Goal: Information Seeking & Learning: Check status

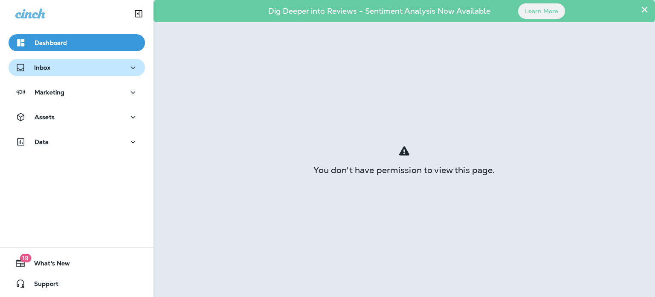
click at [52, 73] on div "Inbox" at bounding box center [76, 67] width 123 height 11
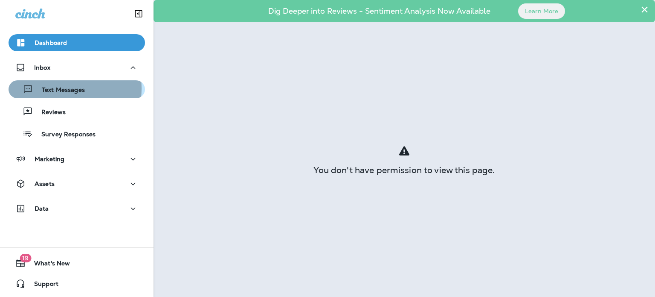
click at [56, 88] on p "Text Messages" at bounding box center [59, 90] width 52 height 8
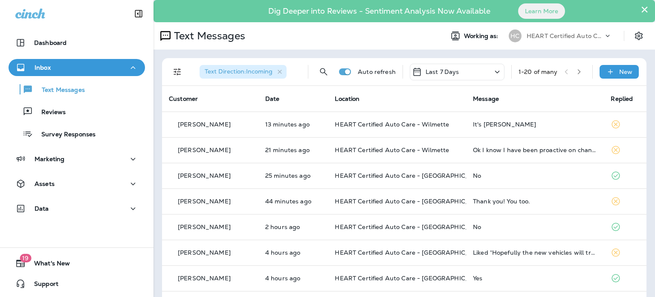
click at [551, 34] on p "HEART Certified Auto Care" at bounding box center [565, 35] width 77 height 7
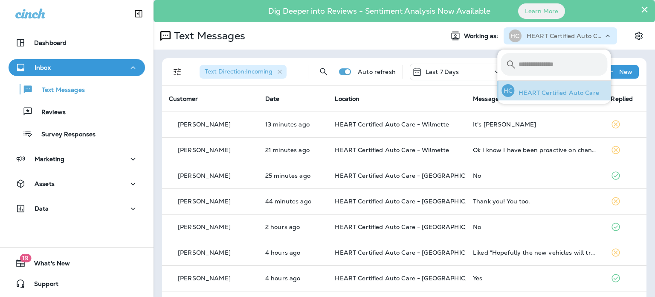
click at [567, 92] on p "HEART Certified Auto Care" at bounding box center [557, 92] width 85 height 7
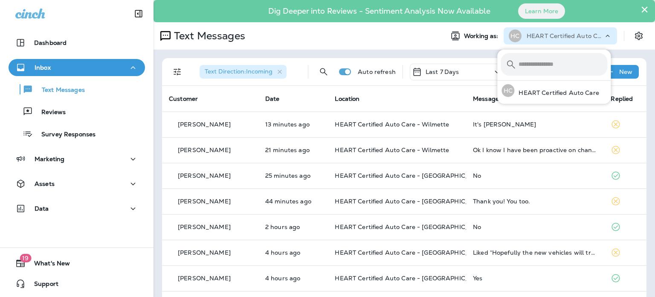
click at [457, 60] on div "Text Direction : Incoming Auto refresh Last 7 Days 1 - 20 of many New" at bounding box center [406, 71] width 475 height 27
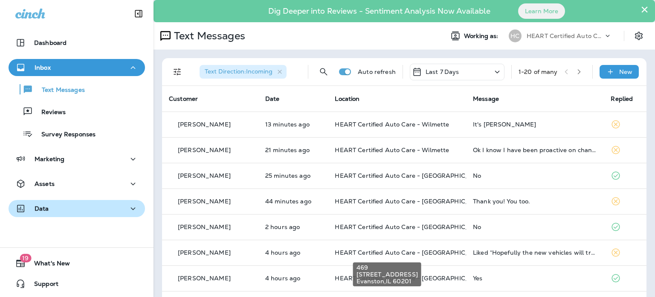
click at [37, 208] on p "Data" at bounding box center [42, 208] width 15 height 7
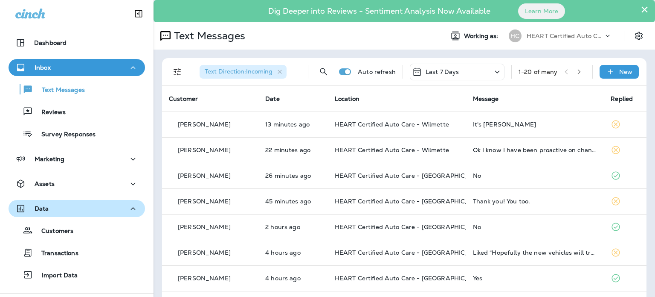
click at [37, 208] on p "Data" at bounding box center [42, 208] width 15 height 7
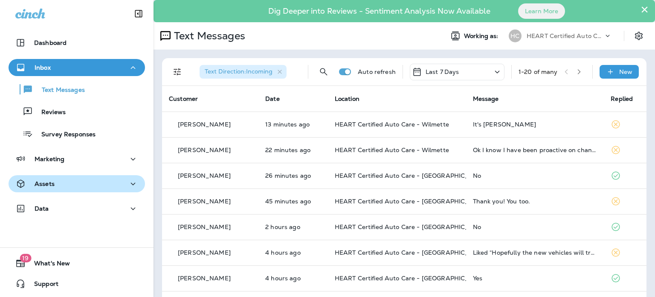
click at [55, 186] on div "Assets" at bounding box center [76, 183] width 123 height 11
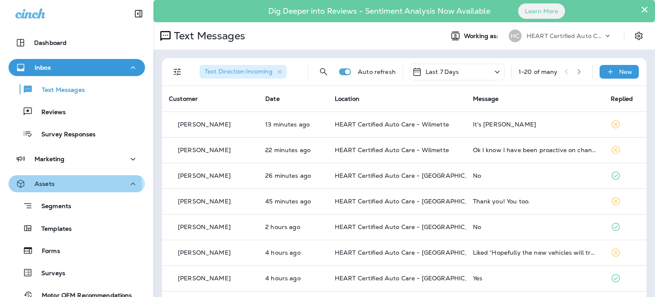
click at [69, 186] on div "Assets" at bounding box center [76, 183] width 123 height 11
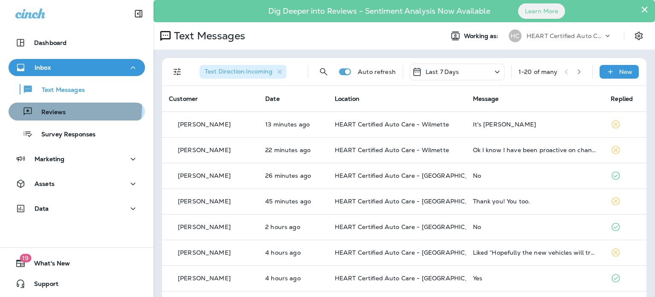
click at [51, 108] on div "Reviews" at bounding box center [39, 111] width 54 height 13
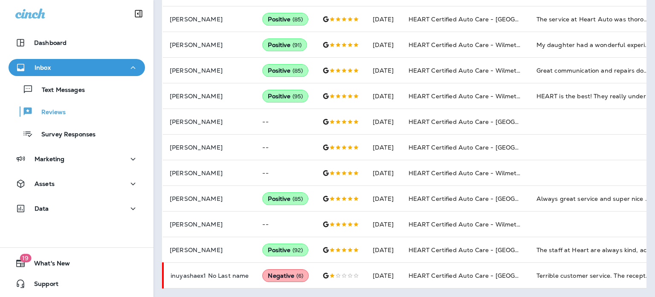
scroll to position [339, 0]
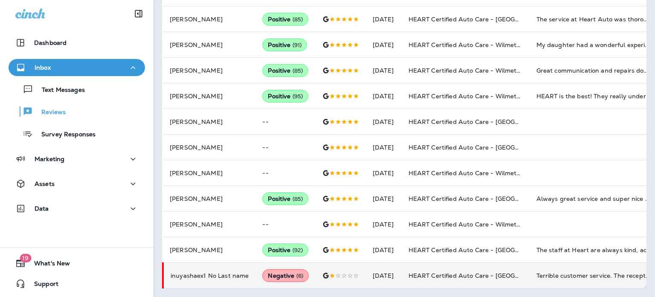
click at [543, 271] on td "Terrible customer service. The receptionist is a despotic person who is not int…" at bounding box center [594, 275] width 128 height 26
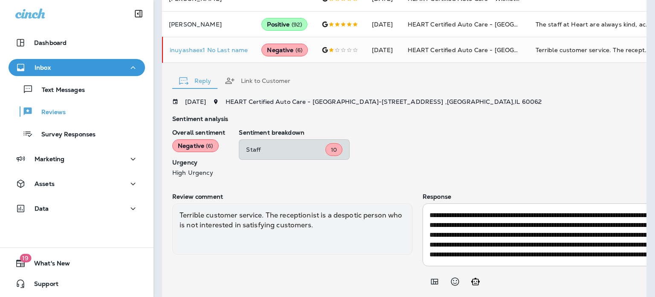
scroll to position [599, 0]
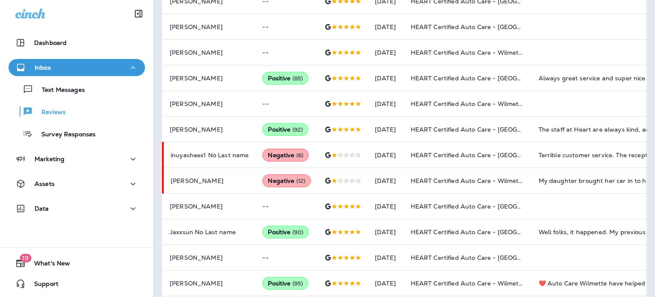
scroll to position [493, 0]
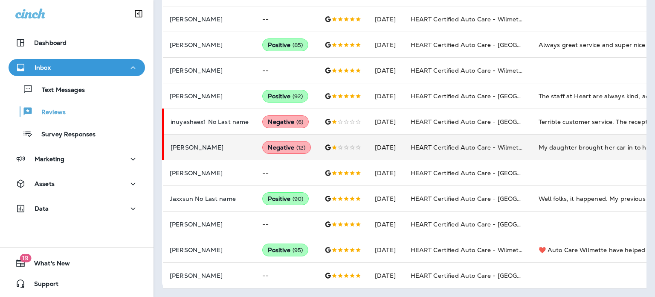
click at [546, 141] on td "My daughter brought her car in to have battery checked. ISSUE: HEART reversed t…" at bounding box center [596, 147] width 128 height 26
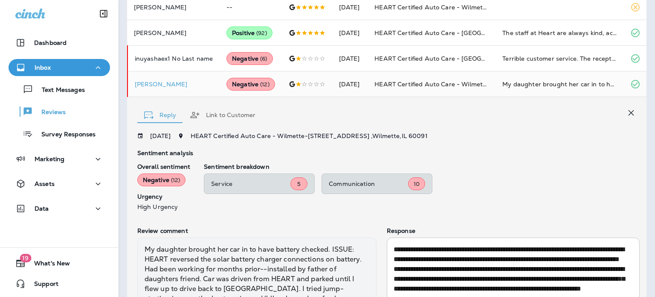
scroll to position [570, 0]
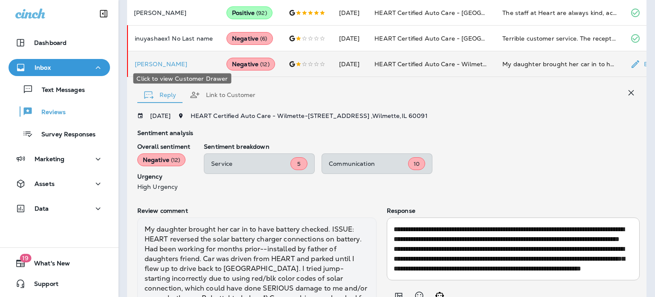
click at [207, 67] on p "[PERSON_NAME]" at bounding box center [174, 64] width 78 height 7
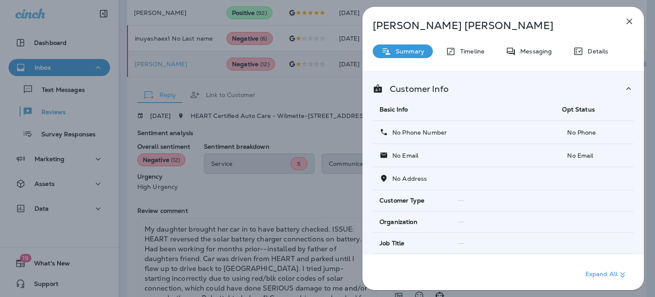
click at [629, 20] on icon "button" at bounding box center [630, 22] width 6 height 6
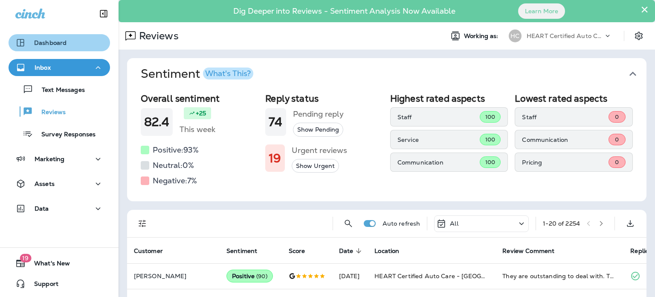
click at [60, 46] on p "Dashboard" at bounding box center [50, 42] width 32 height 7
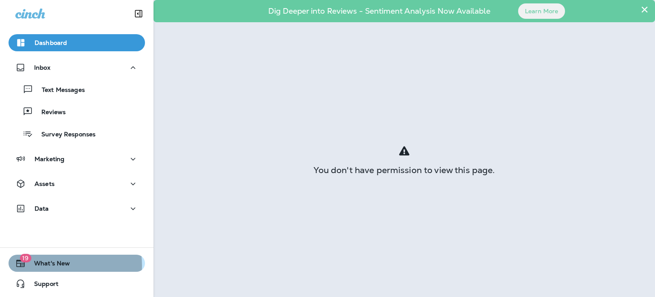
click at [58, 265] on span "What's New" at bounding box center [48, 264] width 44 height 10
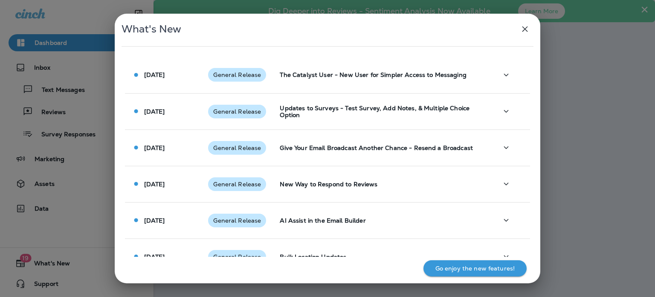
click at [520, 29] on icon "button" at bounding box center [525, 29] width 10 height 10
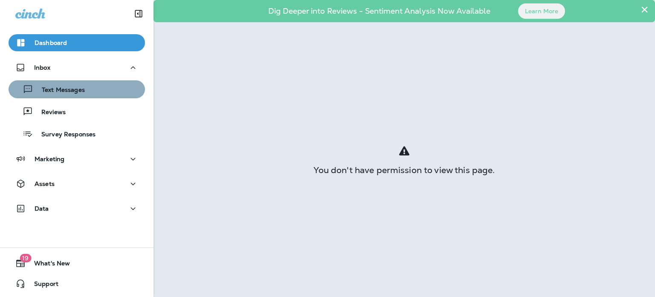
click at [82, 85] on div "Text Messages" at bounding box center [48, 89] width 73 height 13
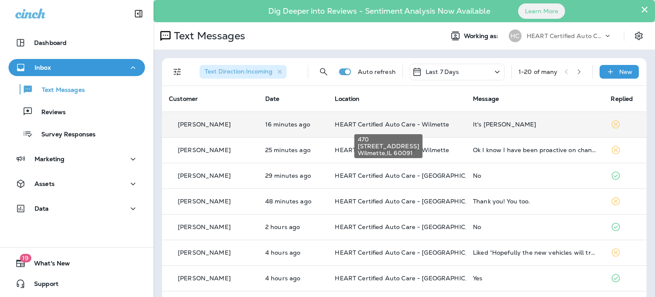
click at [374, 127] on span "HEART Certified Auto Care - Wilmette" at bounding box center [392, 124] width 114 height 8
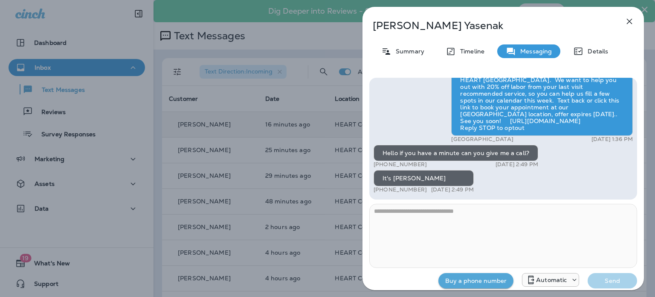
click at [306, 70] on div "[PERSON_NAME] Summary Timeline Messaging Details Good morning [PERSON_NAME] jus…" at bounding box center [327, 148] width 655 height 297
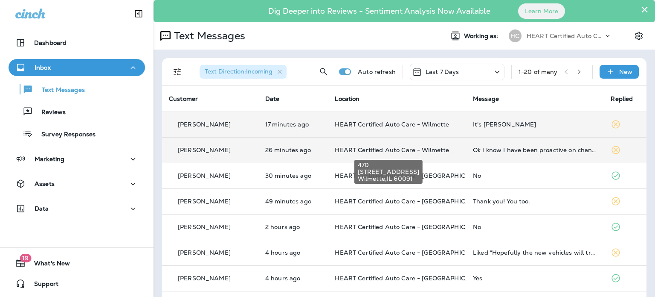
click at [412, 151] on span "HEART Certified Auto Care - Wilmette" at bounding box center [392, 150] width 114 height 8
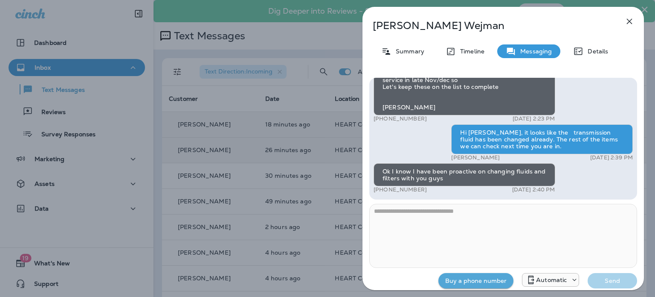
click at [630, 30] on div "[PERSON_NAME] Summary Timeline Messaging Details Hello [PERSON_NAME], this is a…" at bounding box center [504, 151] width 282 height 288
click at [630, 23] on icon "button" at bounding box center [630, 21] width 10 height 10
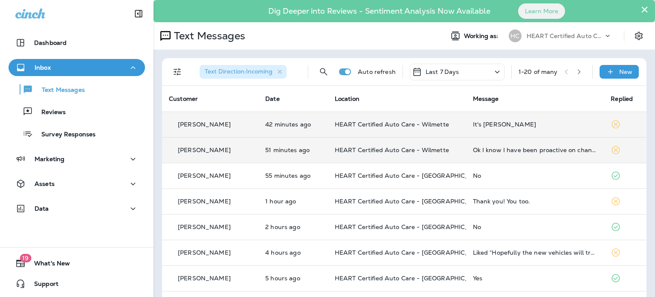
click at [87, 67] on div "Inbox" at bounding box center [76, 67] width 123 height 11
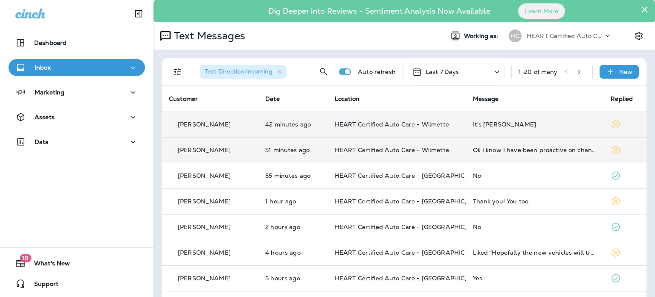
click at [87, 67] on div "Inbox" at bounding box center [76, 67] width 123 height 11
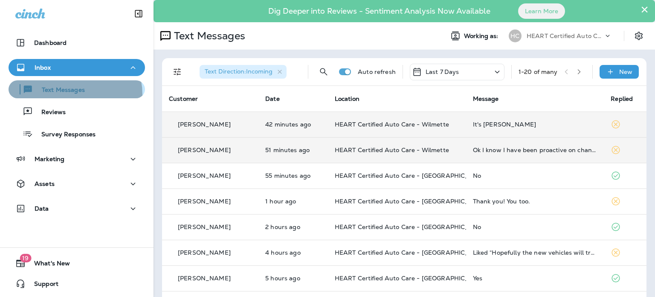
click at [71, 94] on div "Text Messages" at bounding box center [48, 89] width 73 height 13
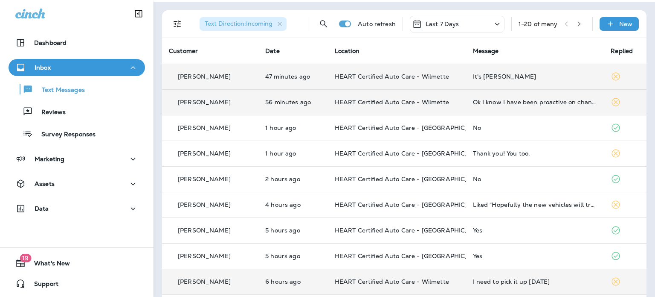
scroll to position [47, 0]
